Goal: Task Accomplishment & Management: Use online tool/utility

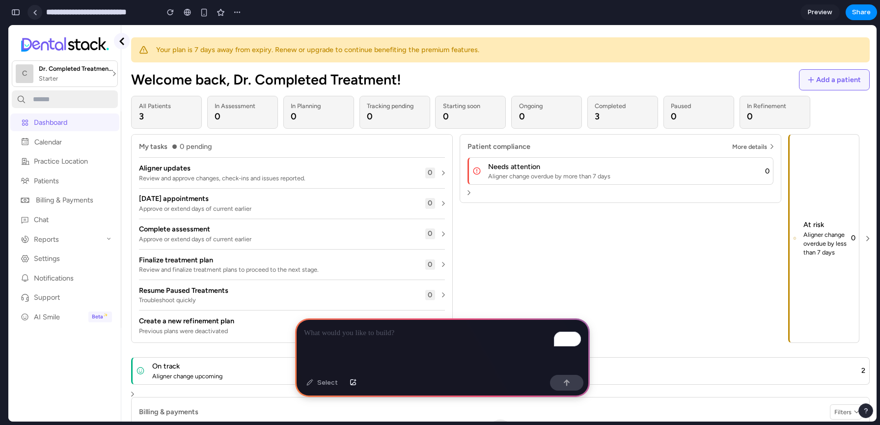
click at [38, 13] on link at bounding box center [35, 12] width 15 height 15
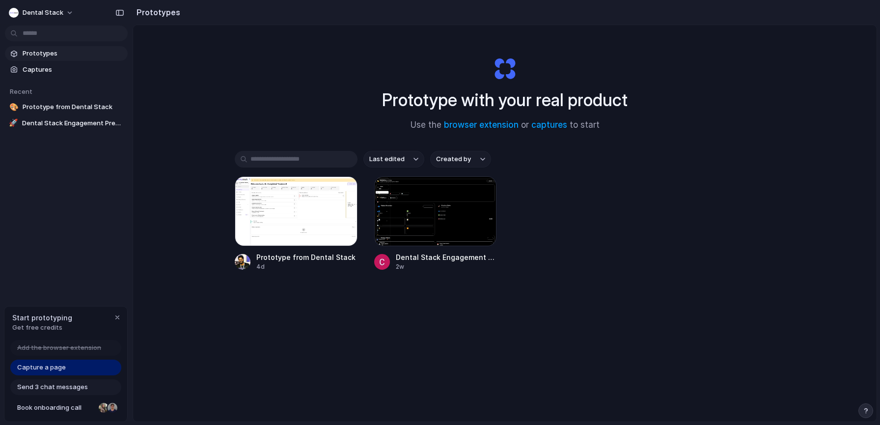
click at [365, 332] on div "Last edited Created by Prototype from Dental Stack 4d Dental Stack Engagement P…" at bounding box center [505, 241] width 540 height 181
click at [40, 55] on span "Prototypes" at bounding box center [73, 54] width 101 height 10
click at [552, 127] on link "captures" at bounding box center [550, 125] width 36 height 10
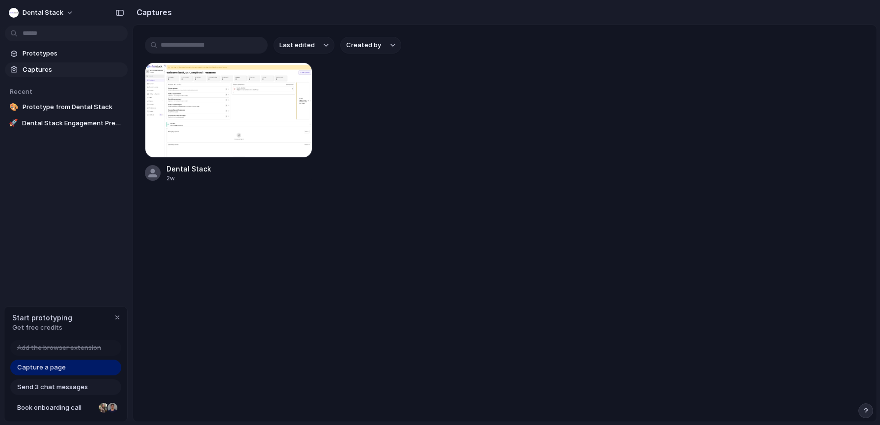
click at [76, 367] on link "Capture a page" at bounding box center [65, 368] width 111 height 16
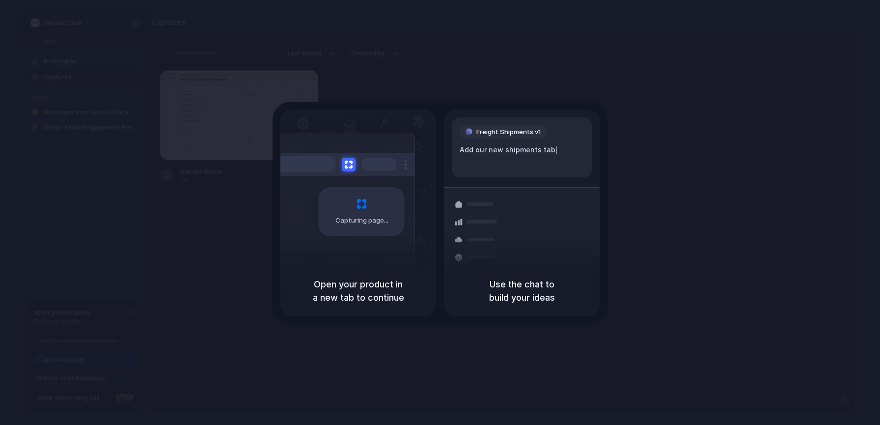
click at [530, 271] on div "Use the chat to build your ideas" at bounding box center [522, 291] width 156 height 50
click at [383, 222] on span "Capturing page" at bounding box center [363, 221] width 55 height 10
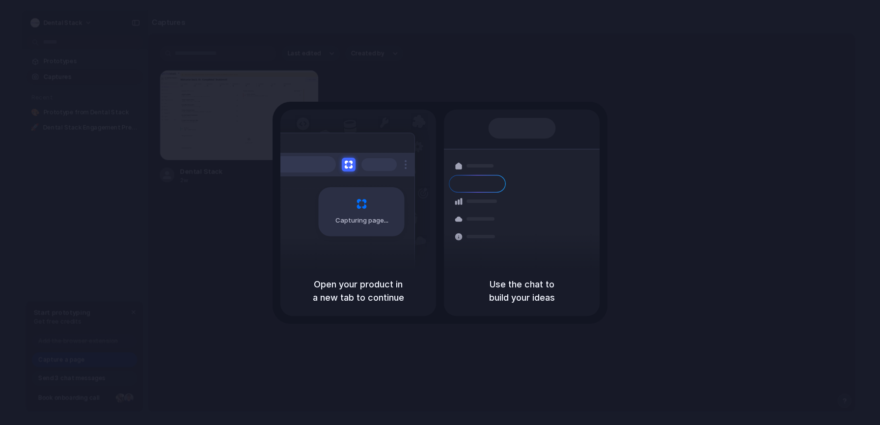
drag, startPoint x: 310, startPoint y: 283, endPoint x: 400, endPoint y: 294, distance: 90.5
click at [400, 294] on h5 "Open your product in a new tab to continue" at bounding box center [358, 291] width 132 height 27
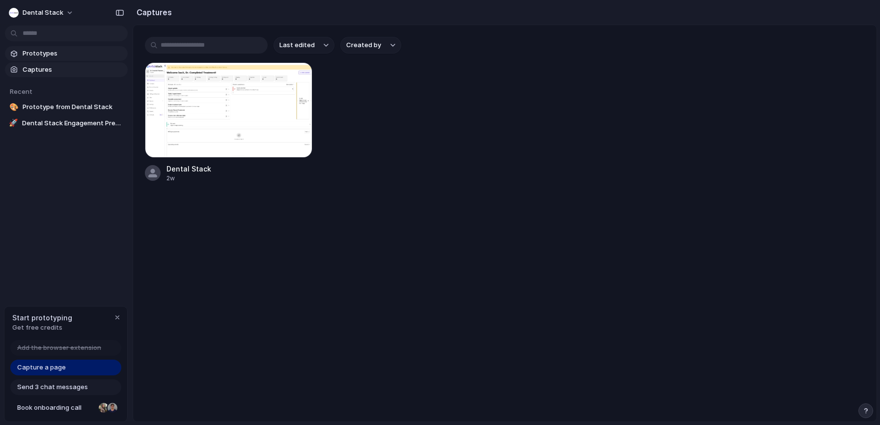
click at [43, 53] on span "Prototypes" at bounding box center [73, 54] width 101 height 10
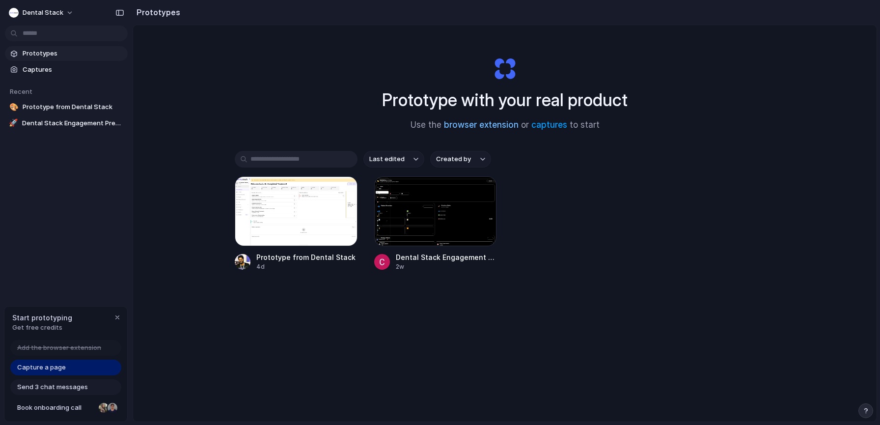
click at [476, 127] on link "browser extension" at bounding box center [481, 125] width 75 height 10
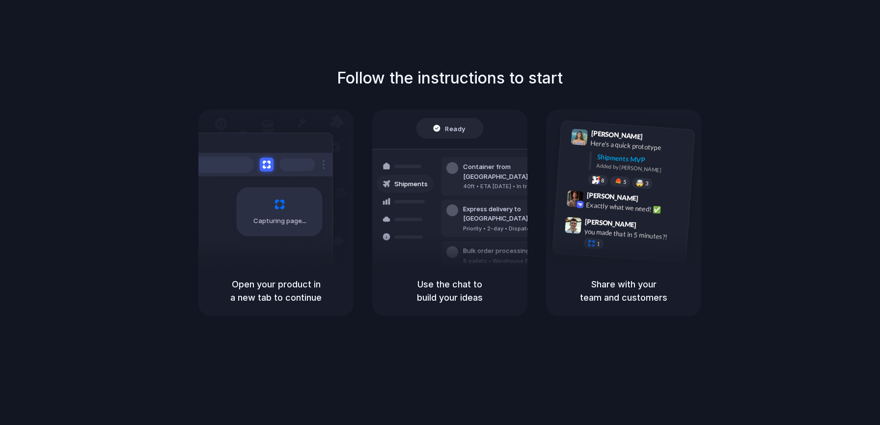
click at [272, 221] on span "Capturing page" at bounding box center [280, 221] width 55 height 10
click at [267, 288] on h5 "Open your product in a new tab to continue" at bounding box center [276, 291] width 132 height 27
click at [271, 139] on div "Capturing page" at bounding box center [259, 208] width 148 height 151
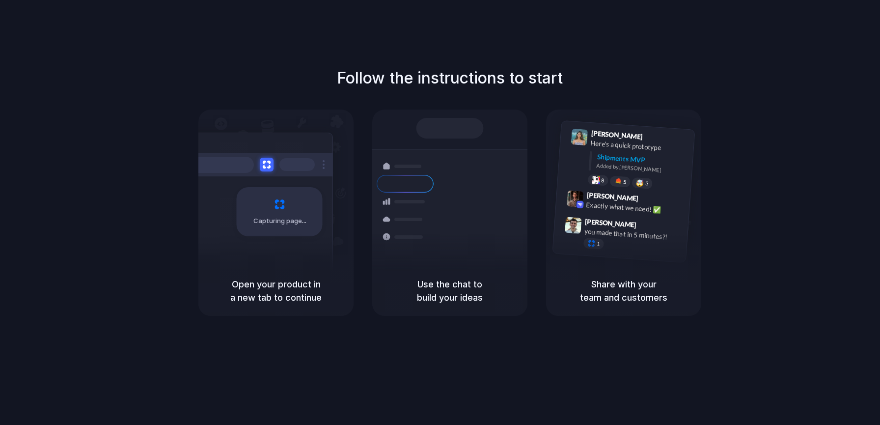
drag, startPoint x: 232, startPoint y: 285, endPoint x: 320, endPoint y: 293, distance: 88.3
click at [320, 293] on h5 "Open your product in a new tab to continue" at bounding box center [276, 291] width 132 height 27
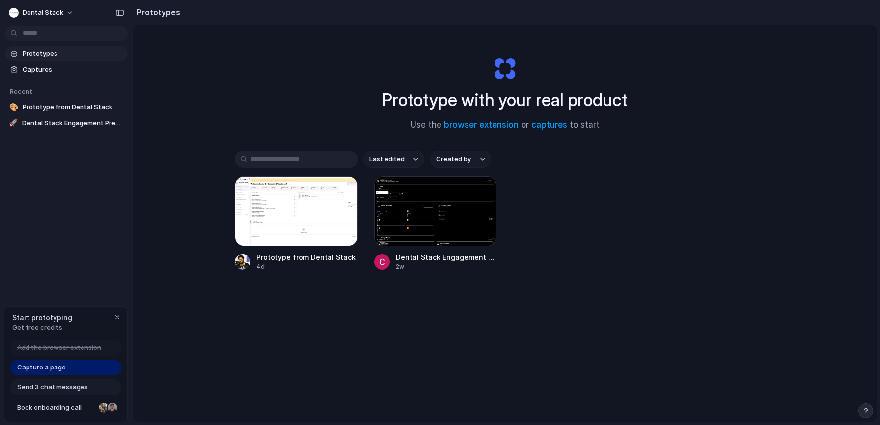
click at [444, 213] on div at bounding box center [444, 213] width 0 height 0
click at [71, 368] on link "Capture a page" at bounding box center [65, 368] width 111 height 16
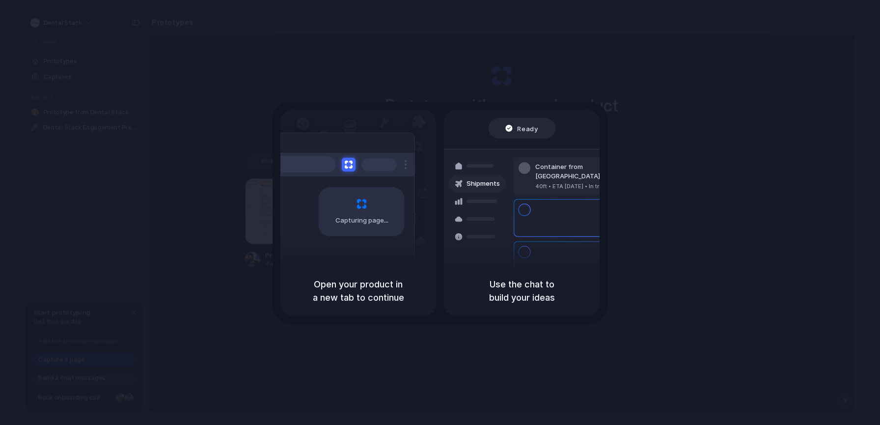
drag, startPoint x: 328, startPoint y: 282, endPoint x: 392, endPoint y: 301, distance: 67.0
click at [392, 301] on h5 "Open your product in a new tab to continue" at bounding box center [358, 291] width 132 height 27
